Goal: Book appointment/travel/reservation

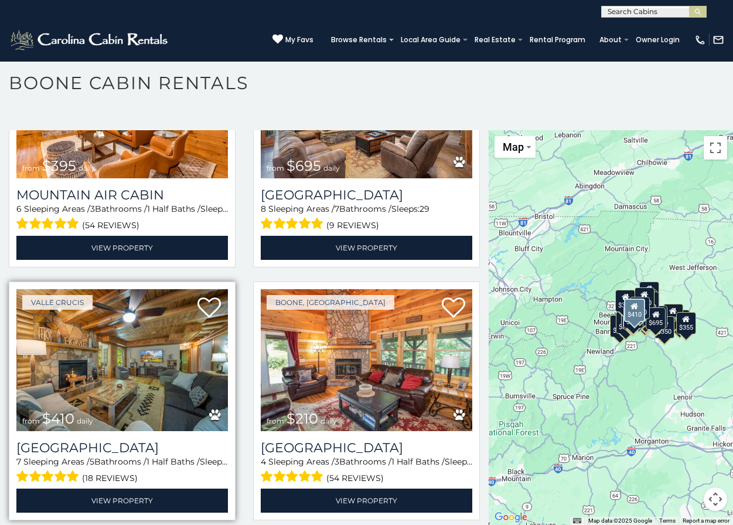
scroll to position [3224, 0]
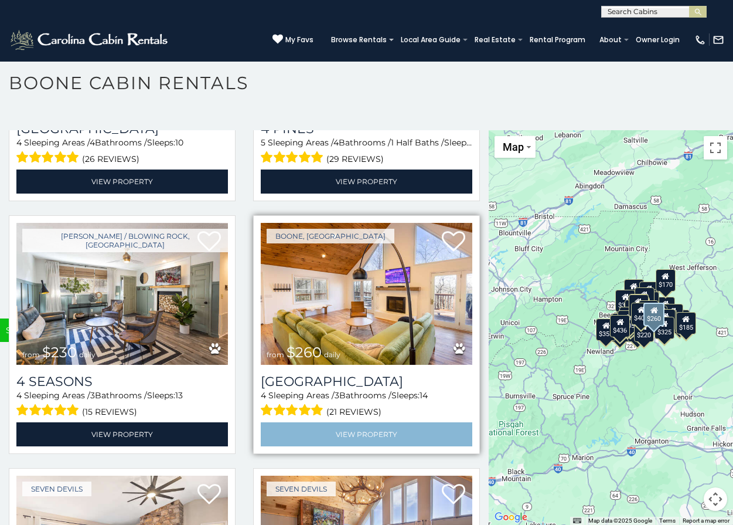
scroll to position [7112, 0]
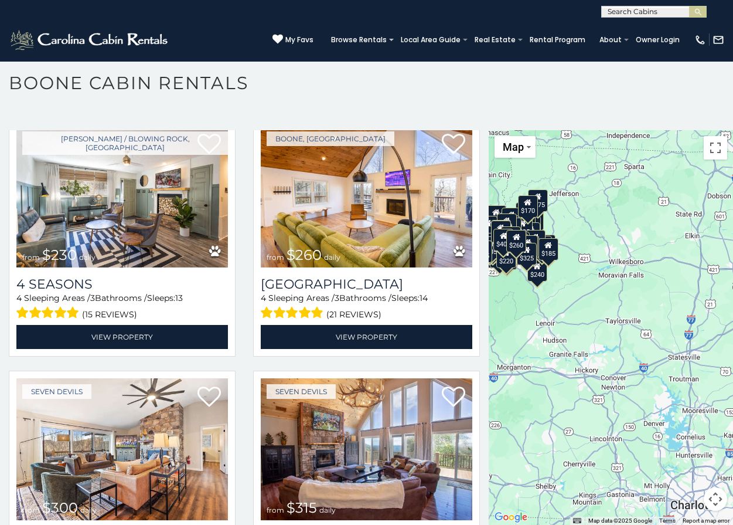
drag, startPoint x: 634, startPoint y: 397, endPoint x: 494, endPoint y: 323, distance: 158.4
click at [494, 323] on div "$349 $480 $525 $315 $355 $675 $635 $930 $400 $451 $330 $400 $485 $460 $395 $255…" at bounding box center [611, 327] width 244 height 394
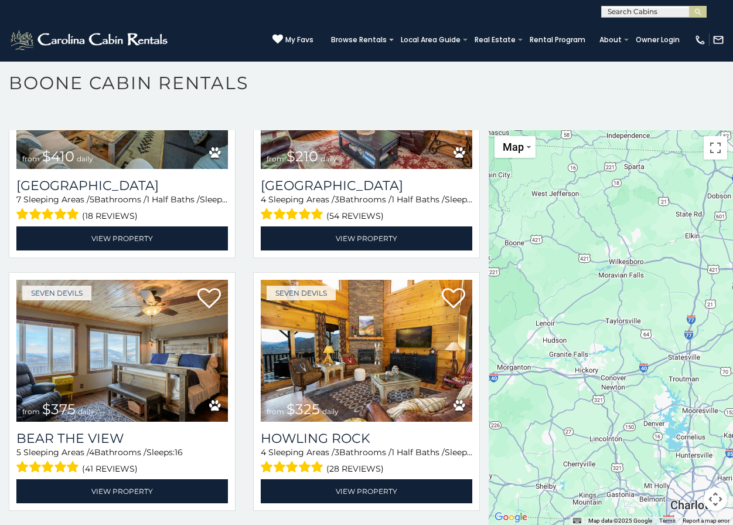
scroll to position [3372, 0]
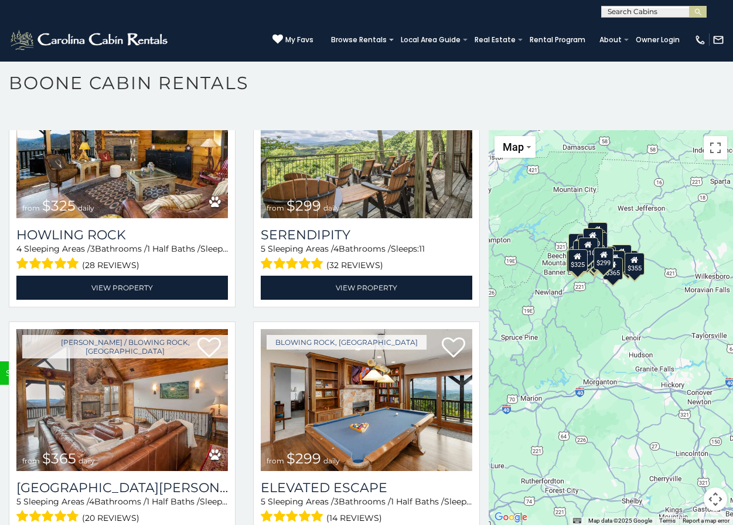
drag, startPoint x: 520, startPoint y: 309, endPoint x: 596, endPoint y: 321, distance: 77.2
click at [596, 321] on div "$349 $480 $525 $315 $355 $675 $635 $930 $400 $451 $400 $485 $460 $395 $255 $565…" at bounding box center [611, 327] width 244 height 394
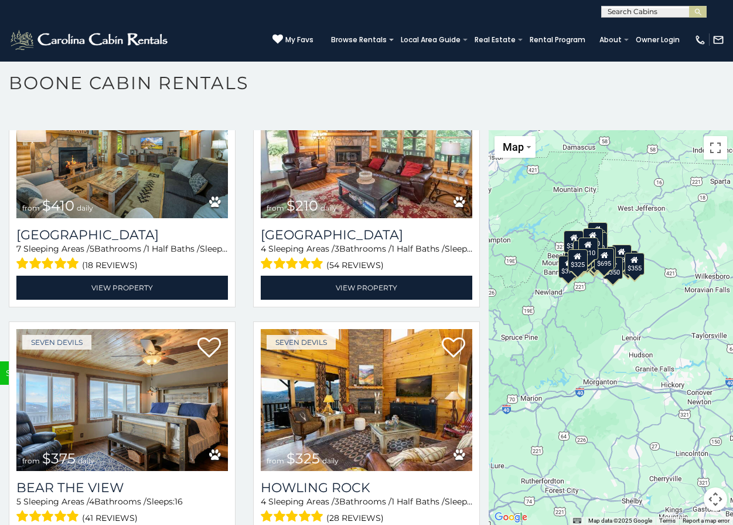
click at [603, 271] on div "$350" at bounding box center [613, 268] width 20 height 22
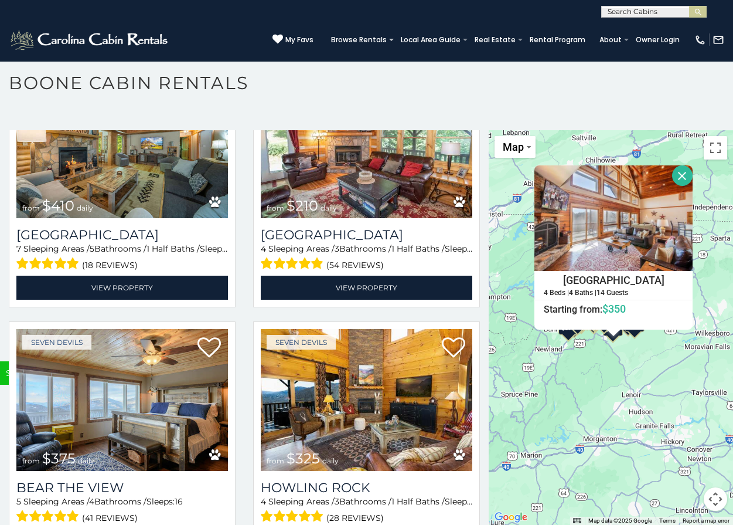
click at [580, 382] on div "$349 $480 $525 $315 $355 $675 $635 $930 $400 $451 $330 $400 $485 $460 $395 $255…" at bounding box center [611, 327] width 244 height 394
click at [675, 173] on button "Close" at bounding box center [682, 175] width 21 height 21
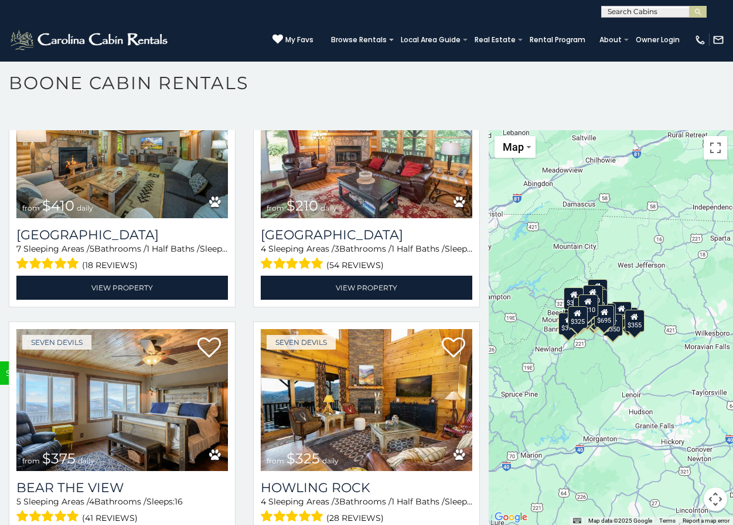
click at [587, 303] on div "$210" at bounding box center [588, 305] width 20 height 22
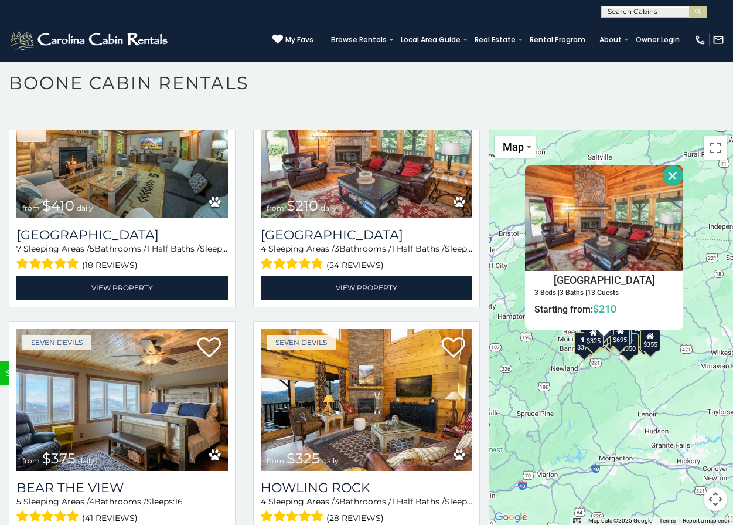
click at [672, 170] on button "Close" at bounding box center [673, 175] width 21 height 21
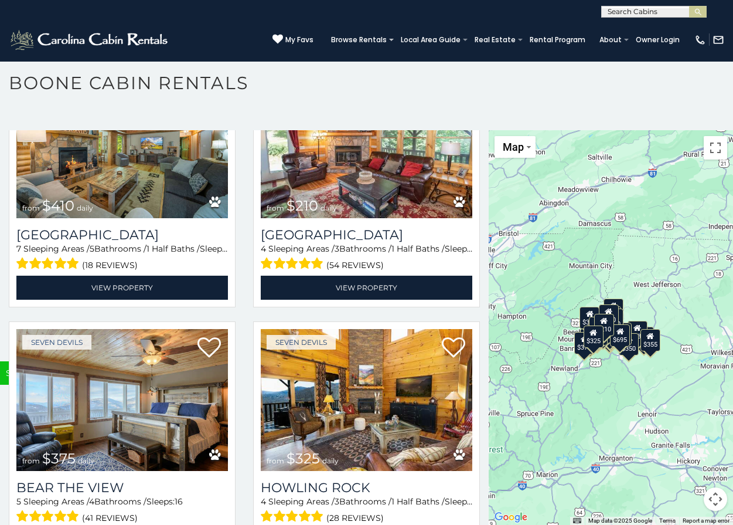
click at [617, 307] on div "$525" at bounding box center [613, 309] width 20 height 22
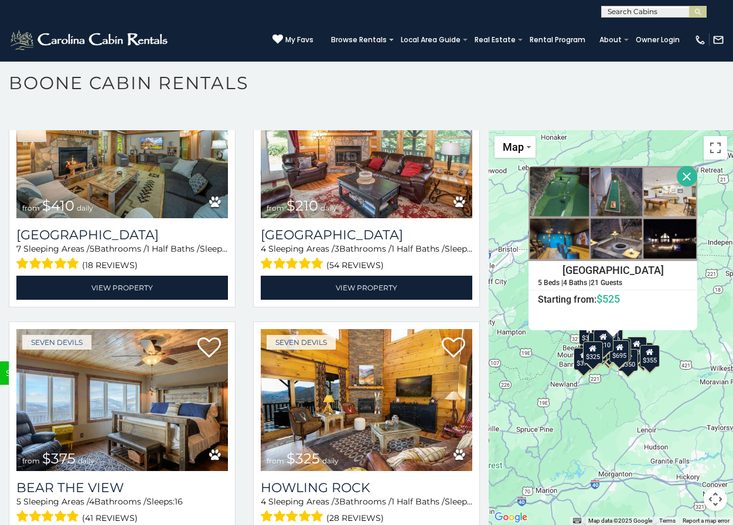
click at [683, 182] on button "Close" at bounding box center [687, 176] width 21 height 21
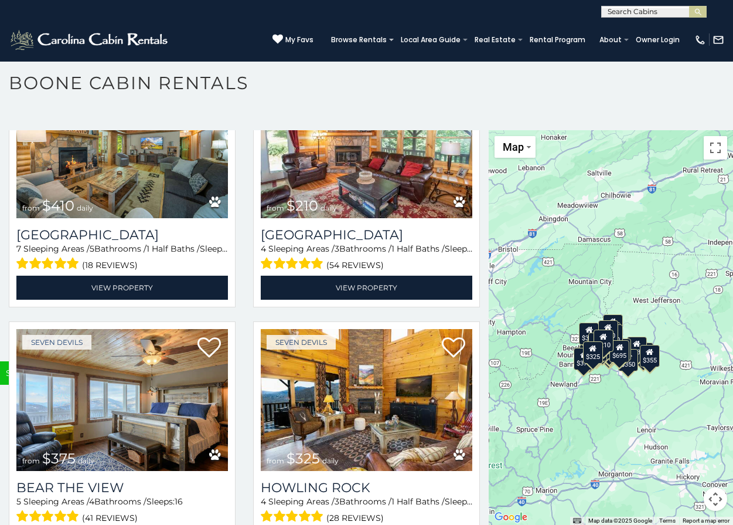
click at [633, 346] on icon at bounding box center [637, 343] width 8 height 8
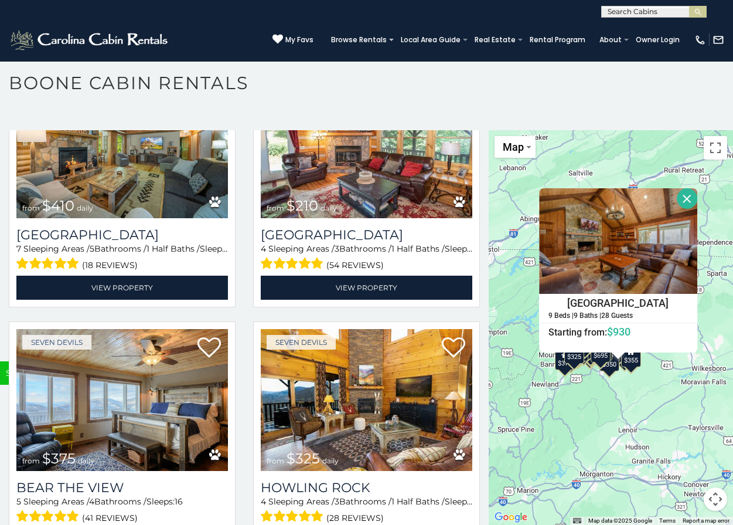
click at [684, 194] on button "Close" at bounding box center [686, 198] width 21 height 21
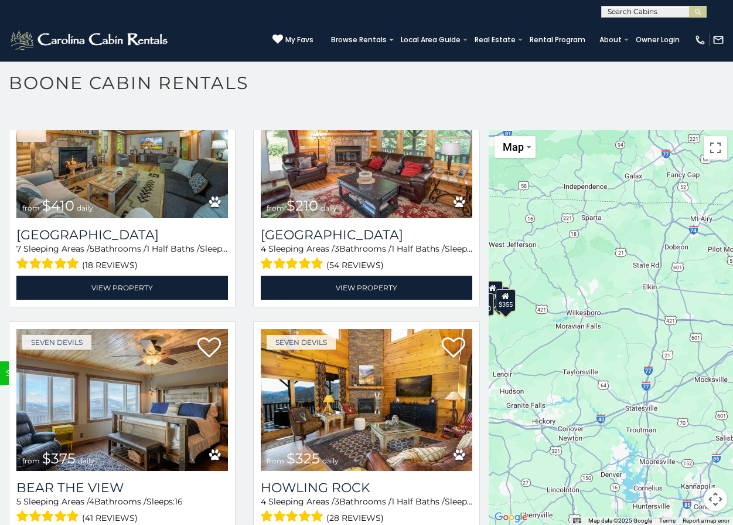
drag, startPoint x: 675, startPoint y: 427, endPoint x: 549, endPoint y: 371, distance: 137.2
click at [549, 371] on div "$349 $480 $525 $315 $355 $675 $635 $930 $400 $451 $330 $400 $485 $460 $395 $255…" at bounding box center [611, 327] width 244 height 394
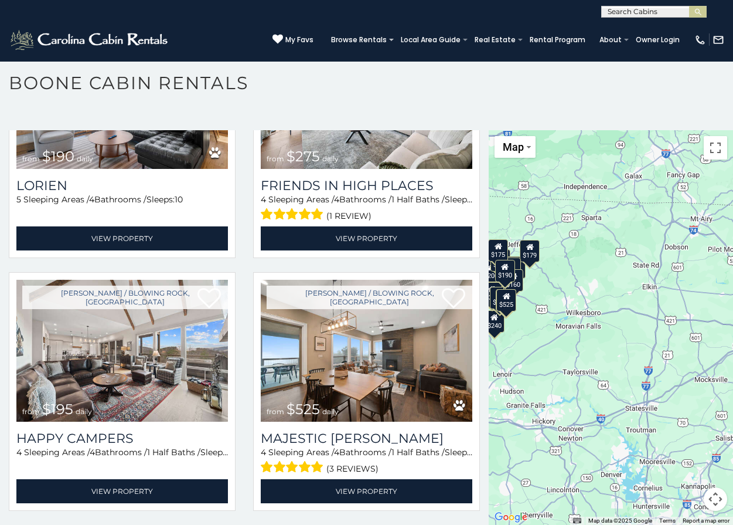
scroll to position [2624, 0]
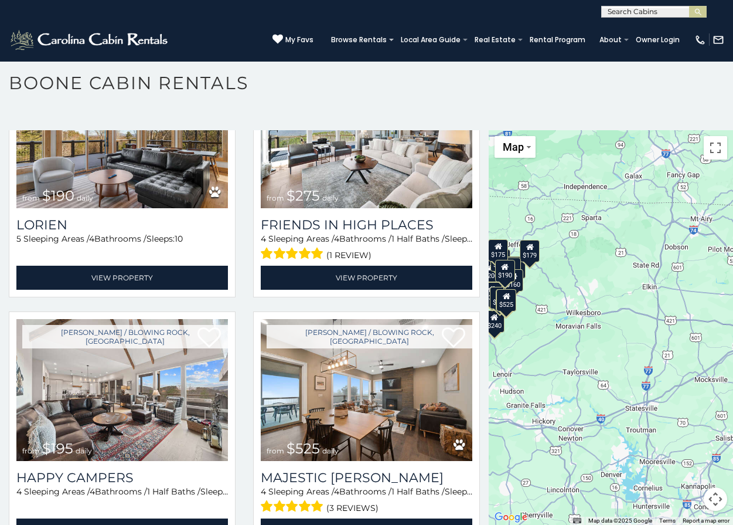
click at [225, 39] on div "(828) 295-6000 My Favs Browse Rentals Local Area Guide Activities & Attractions…" at bounding box center [366, 40] width 733 height 44
click at [143, 43] on img at bounding box center [90, 39] width 162 height 23
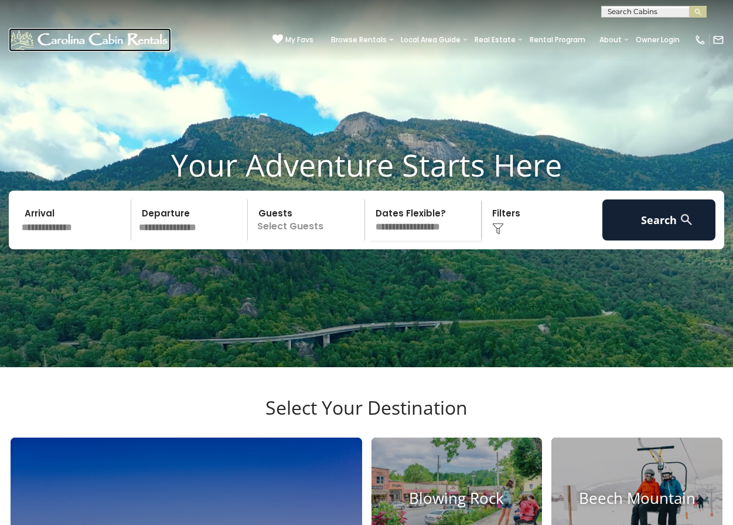
click at [128, 40] on img at bounding box center [90, 39] width 162 height 23
click at [134, 43] on img at bounding box center [90, 39] width 162 height 23
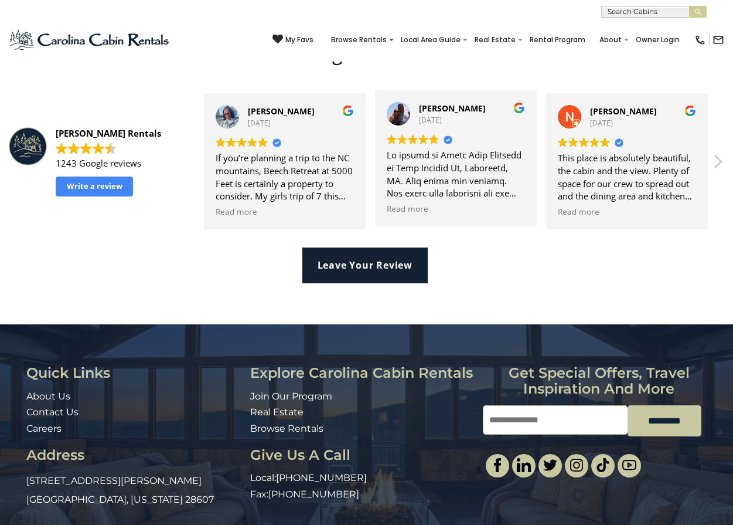
scroll to position [2427, 0]
